Goal: Communication & Community: Answer question/provide support

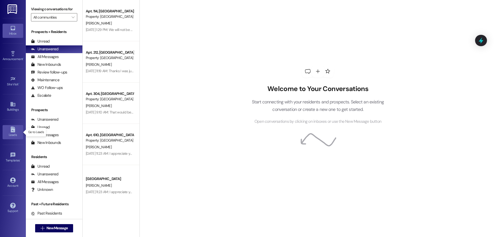
click at [10, 133] on div "Leads" at bounding box center [13, 134] width 26 height 5
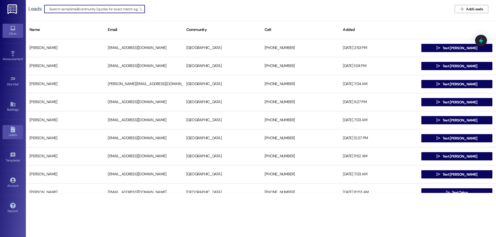
click at [18, 29] on link "Inbox" at bounding box center [13, 31] width 21 height 14
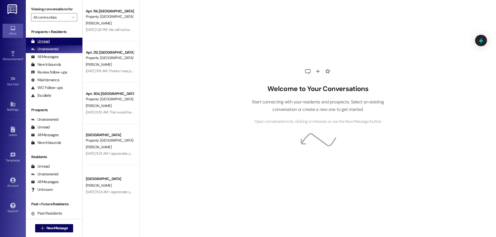
click at [49, 42] on div "Unread" at bounding box center [40, 41] width 19 height 5
